Goal: Task Accomplishment & Management: Complete application form

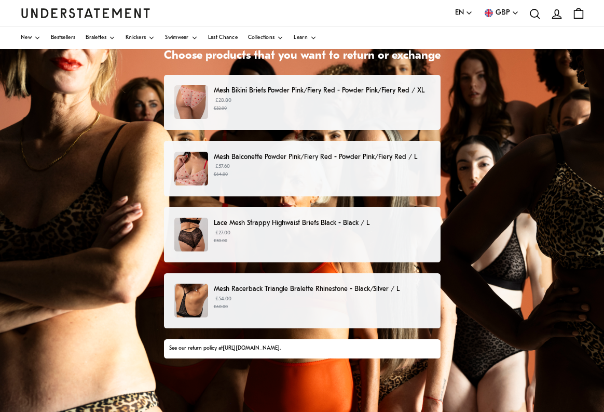
scroll to position [93, 0]
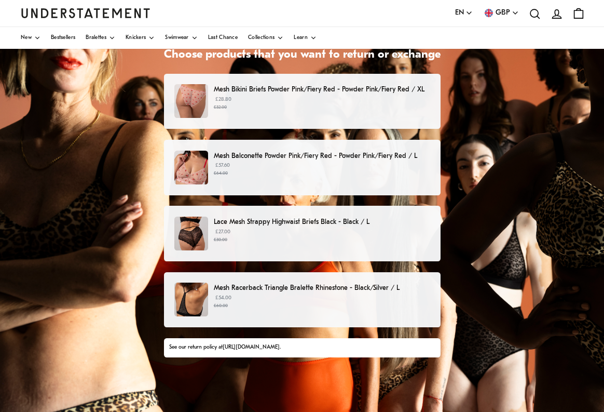
click at [296, 306] on small "£60.00" at bounding box center [322, 305] width 216 height 7
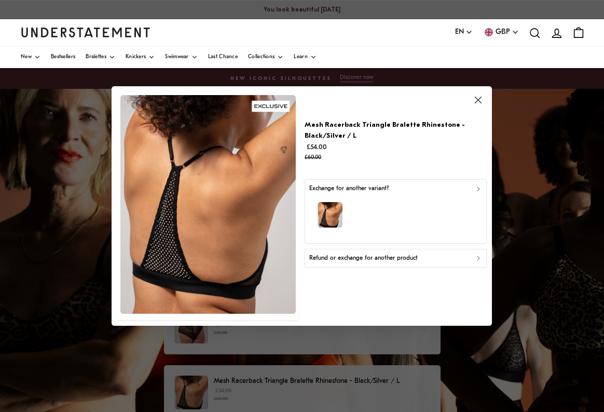
click at [478, 188] on icon "button" at bounding box center [479, 189] width 2 height 4
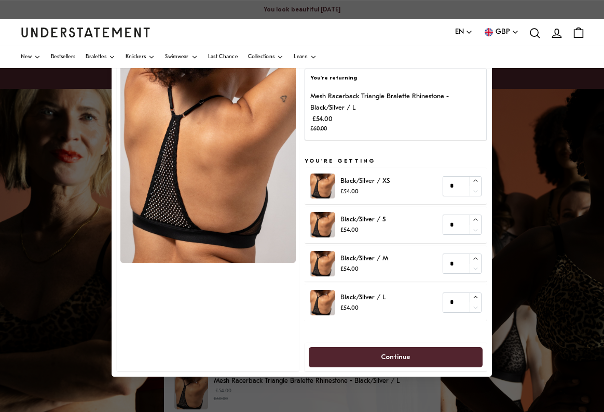
click at [526, 293] on div at bounding box center [302, 206] width 604 height 412
click at [92, 188] on div at bounding box center [302, 206] width 604 height 412
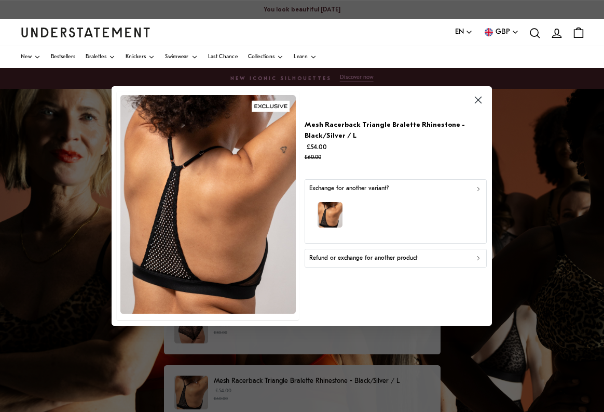
click at [358, 259] on p "Refund or exchange for another product" at bounding box center [363, 258] width 108 height 10
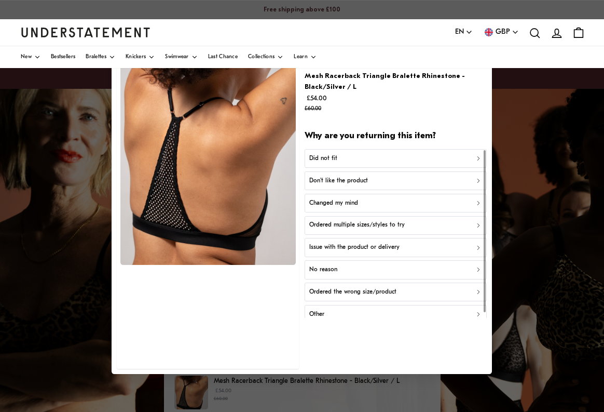
click at [373, 157] on div "Did not fit" at bounding box center [395, 159] width 173 height 10
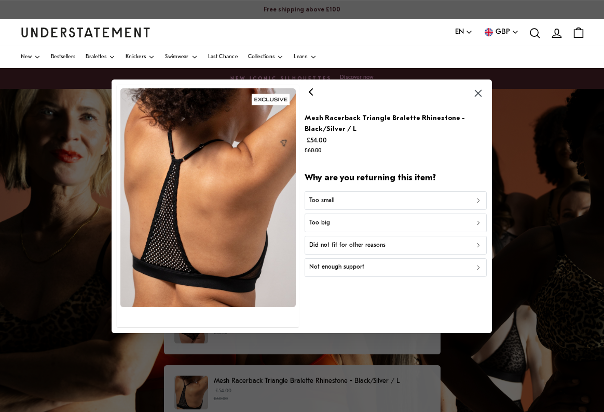
click at [353, 196] on div "Too small" at bounding box center [395, 201] width 173 height 10
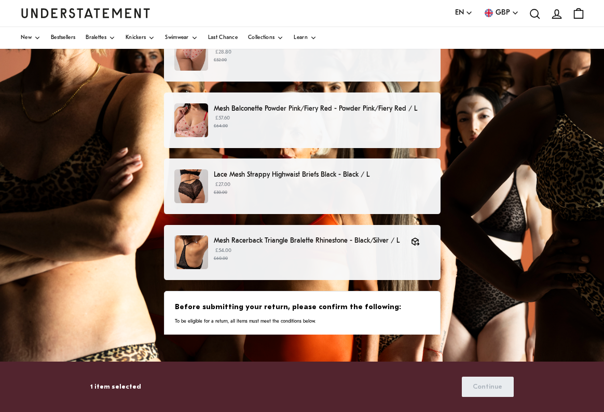
scroll to position [196, 0]
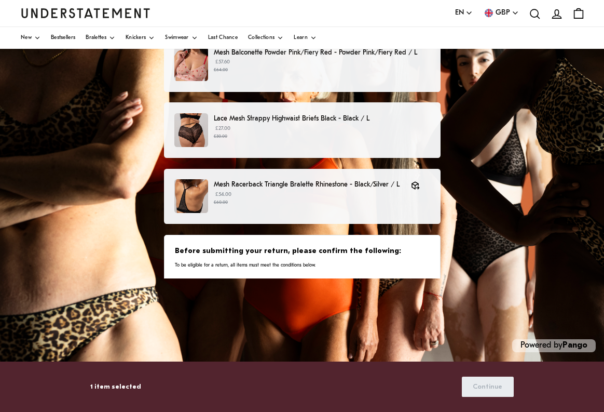
click at [356, 256] on div "Before submitting your return, please confirm the following: To be eligible for…" at bounding box center [302, 257] width 254 height 23
click at [361, 250] on h3 "Before submitting your return, please confirm the following:" at bounding box center [302, 251] width 254 height 10
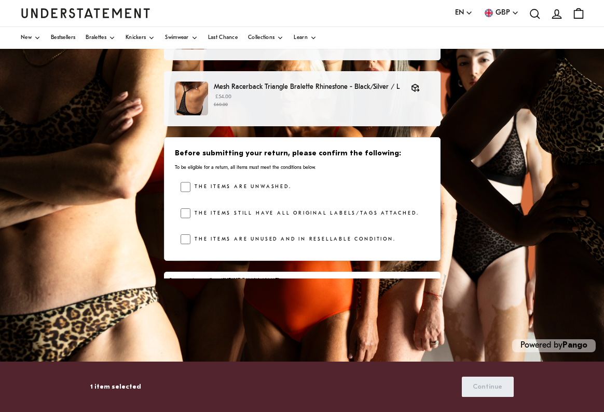
scroll to position [109, 0]
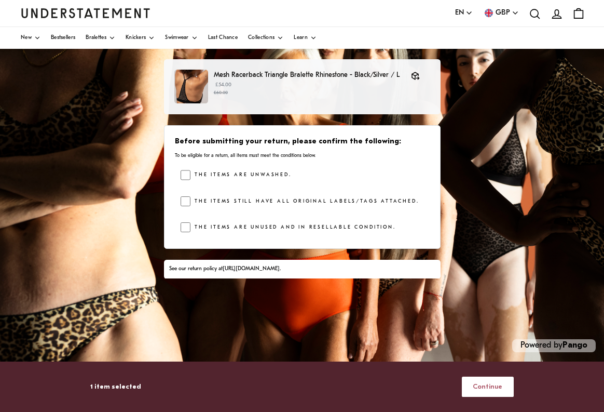
click at [477, 380] on span "Continue" at bounding box center [488, 386] width 30 height 19
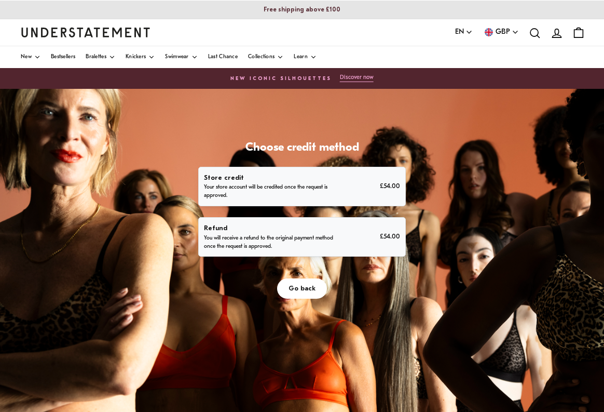
click at [337, 249] on div "Refund You will receive a refund to the original payment method once the reques…" at bounding box center [302, 237] width 196 height 28
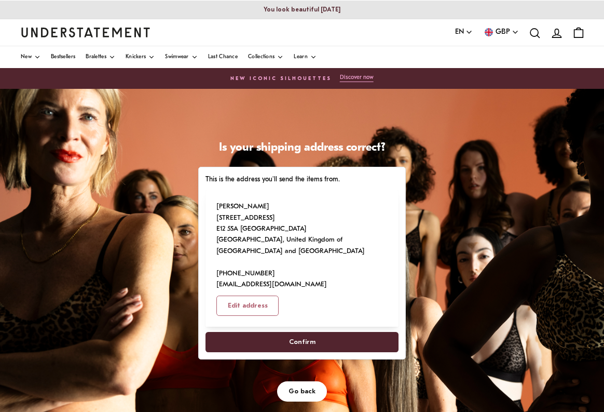
click at [312, 340] on span "Confirm" at bounding box center [302, 341] width 26 height 19
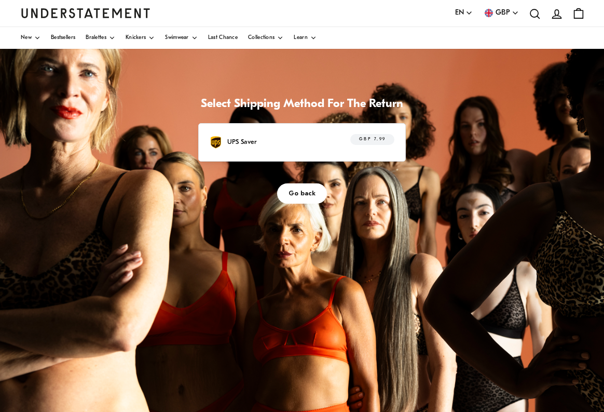
scroll to position [44, 0]
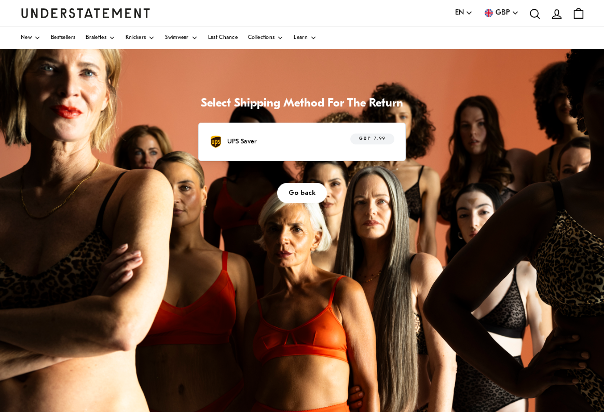
click at [381, 141] on span "GBP 7.99" at bounding box center [372, 139] width 27 height 10
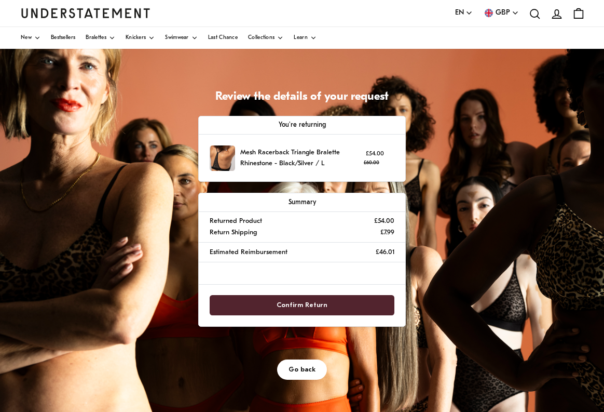
scroll to position [57, 0]
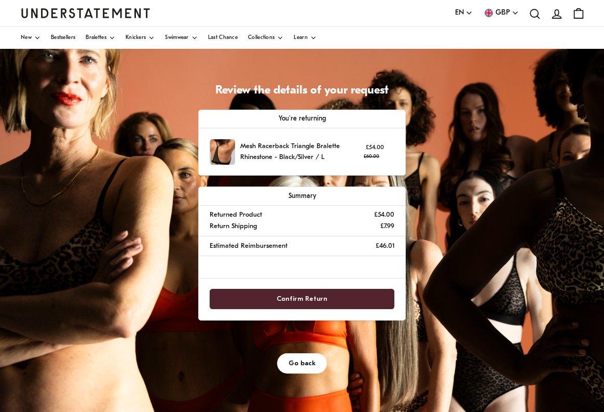
click at [325, 296] on span "Confirm Return" at bounding box center [302, 298] width 162 height 19
